Goal: Information Seeking & Learning: Learn about a topic

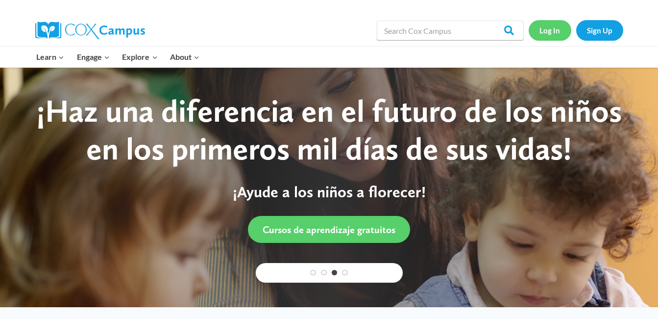
click at [530, 33] on link "Log In" at bounding box center [550, 30] width 43 height 20
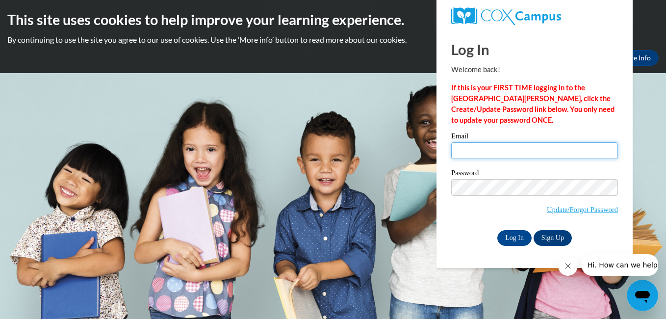
type input "sharenesummerlin@yahoo.com"
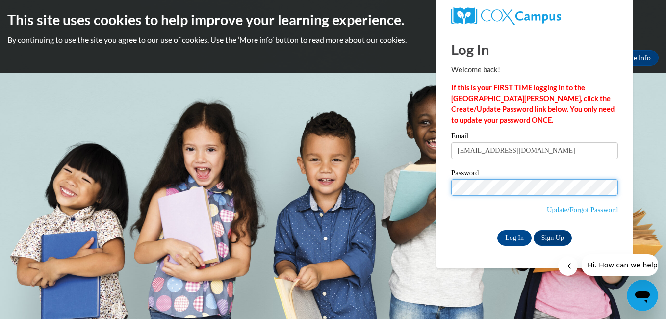
click at [497, 230] on input "Log In" at bounding box center [514, 238] width 34 height 16
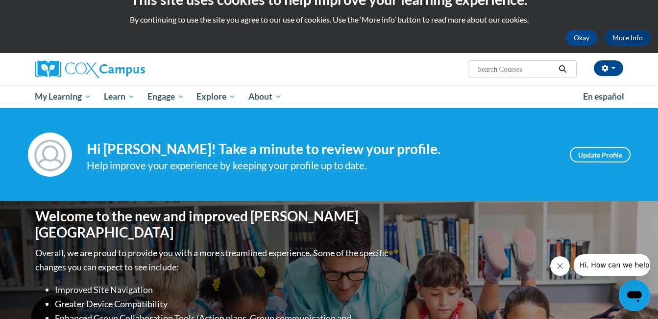
scroll to position [18, 0]
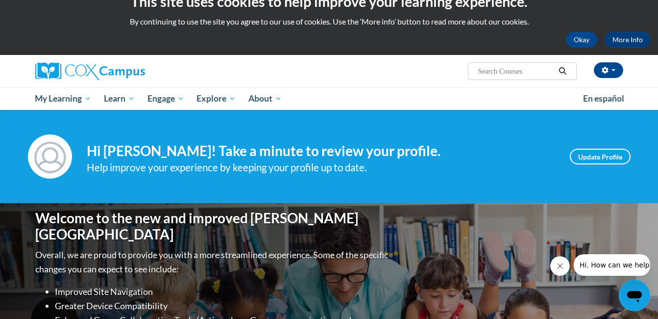
click at [484, 69] on input "Search..." at bounding box center [516, 71] width 78 height 12
click at [484, 69] on input "co:" at bounding box center [516, 71] width 78 height 12
type input "c"
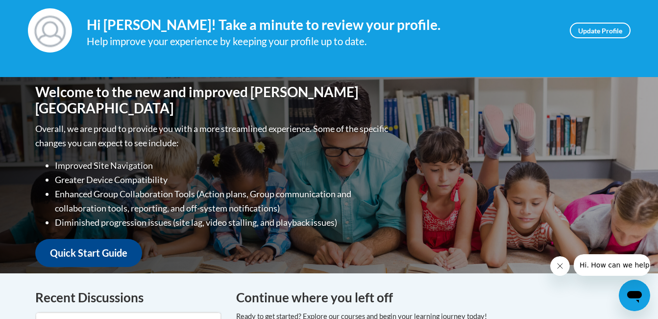
scroll to position [0, 0]
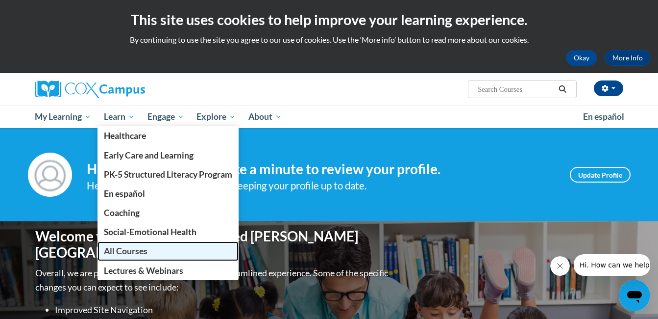
click at [122, 253] on span "All Courses" at bounding box center [126, 251] width 44 height 10
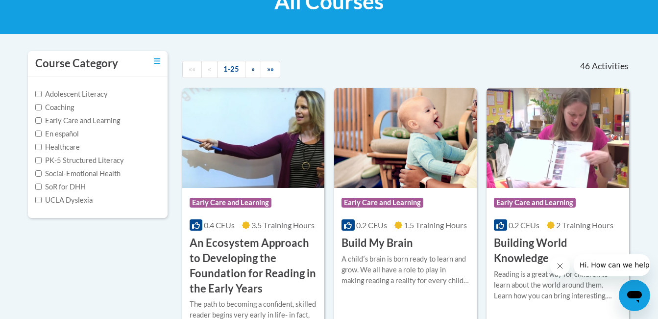
scroll to position [142, 0]
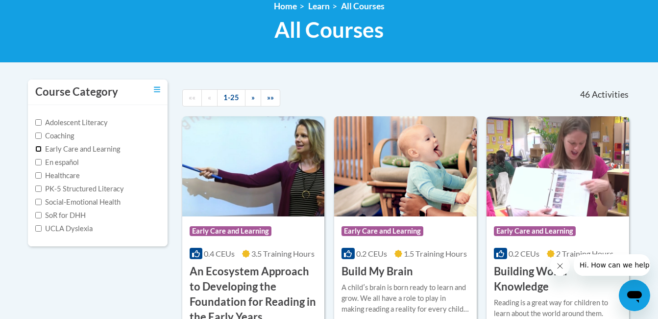
click at [38, 151] on input "Early Care and Learning" at bounding box center [38, 149] width 6 height 6
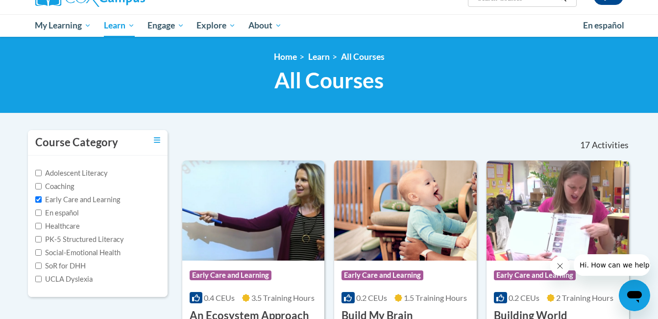
scroll to position [98, 0]
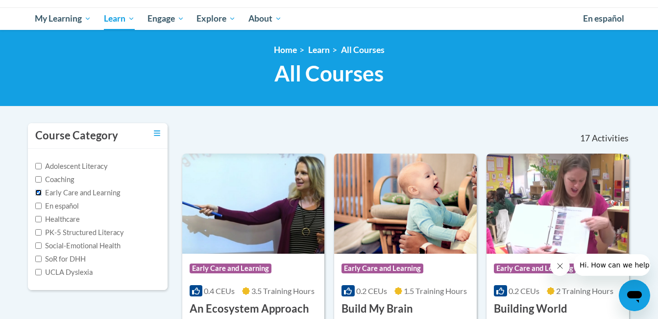
click at [40, 195] on input "Early Care and Learning" at bounding box center [38, 192] width 6 height 6
checkbox input "false"
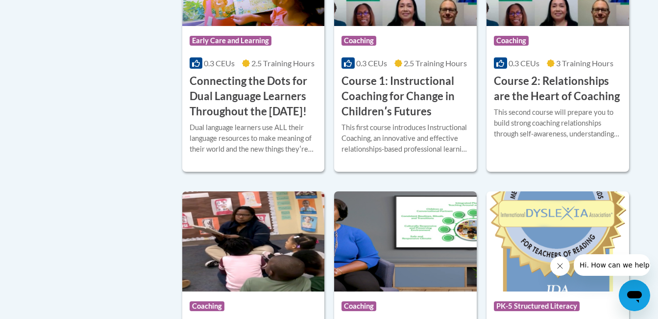
scroll to position [627, 0]
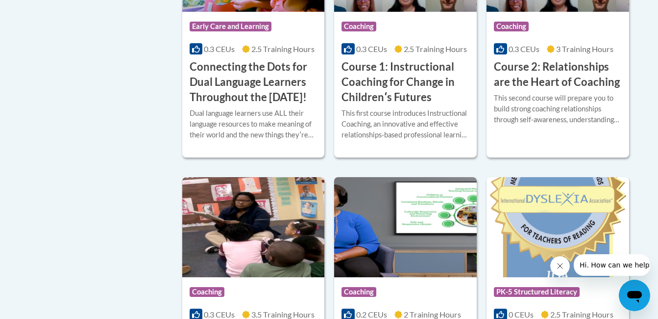
drag, startPoint x: 657, startPoint y: 87, endPoint x: 667, endPoint y: 12, distance: 75.2
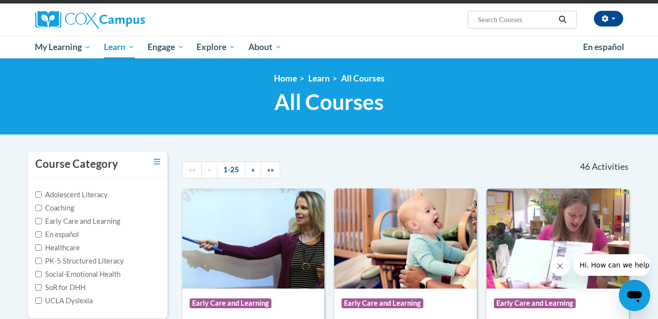
scroll to position [75, 0]
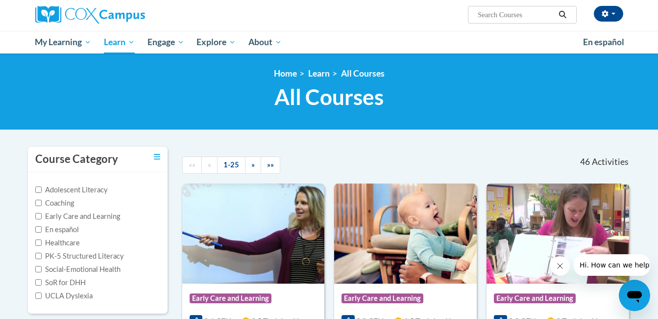
click at [494, 16] on input "Search..." at bounding box center [516, 15] width 78 height 12
type input "/"
type input "The foundation of Family Engagement"
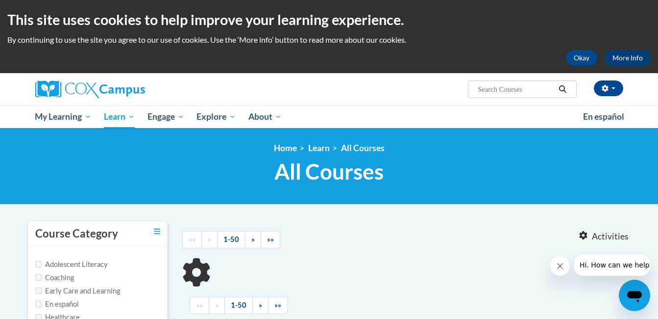
type input "The foundation of Family Engagement"
